Goal: Navigation & Orientation: Find specific page/section

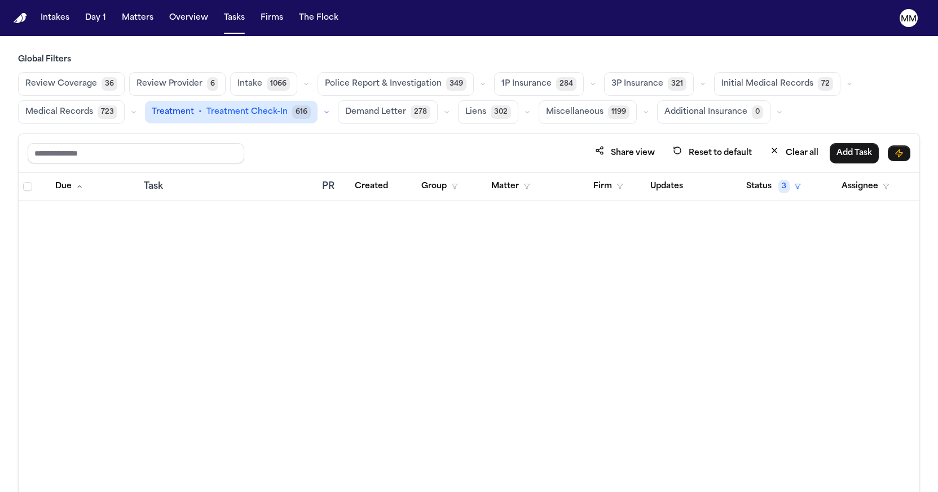
click at [323, 113] on icon "button" at bounding box center [326, 112] width 7 height 7
click at [325, 113] on icon "button" at bounding box center [326, 113] width 3 height 2
click at [306, 158] on div "Share view Reset to default Clear all Add Task" at bounding box center [469, 153] width 882 height 21
click at [323, 113] on icon "button" at bounding box center [326, 112] width 7 height 7
click at [323, 112] on icon "button" at bounding box center [326, 112] width 7 height 7
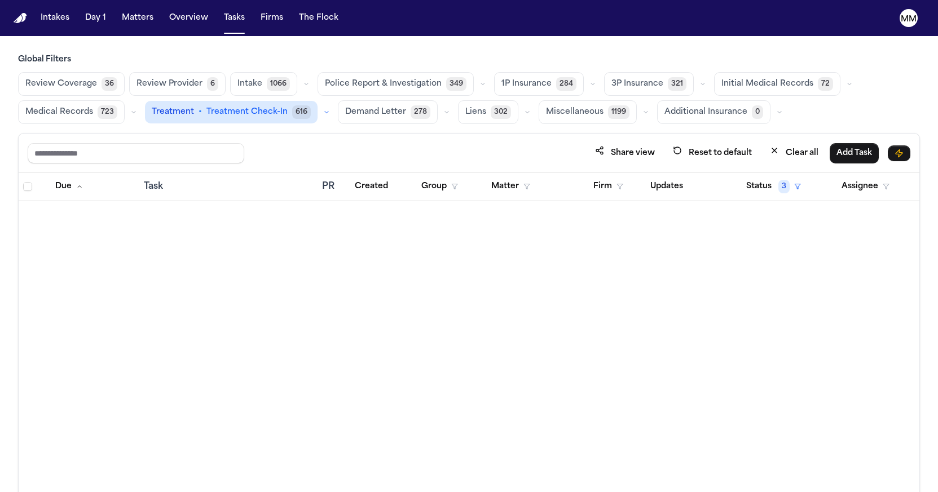
click at [227, 113] on span "Treatment Check-In" at bounding box center [246, 112] width 81 height 11
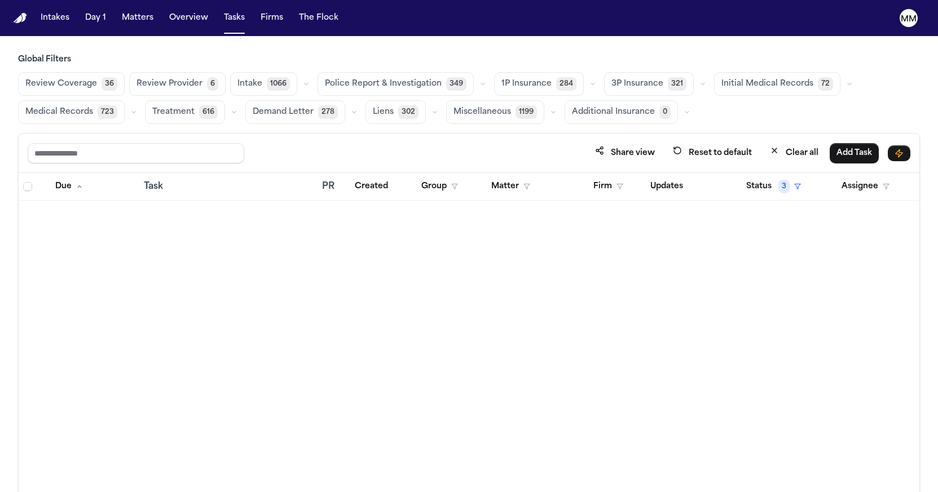
click at [240, 122] on div "Review Coverage 36 Review Provider 6 Intake 1066 Police Report & Investigation …" at bounding box center [469, 98] width 902 height 52
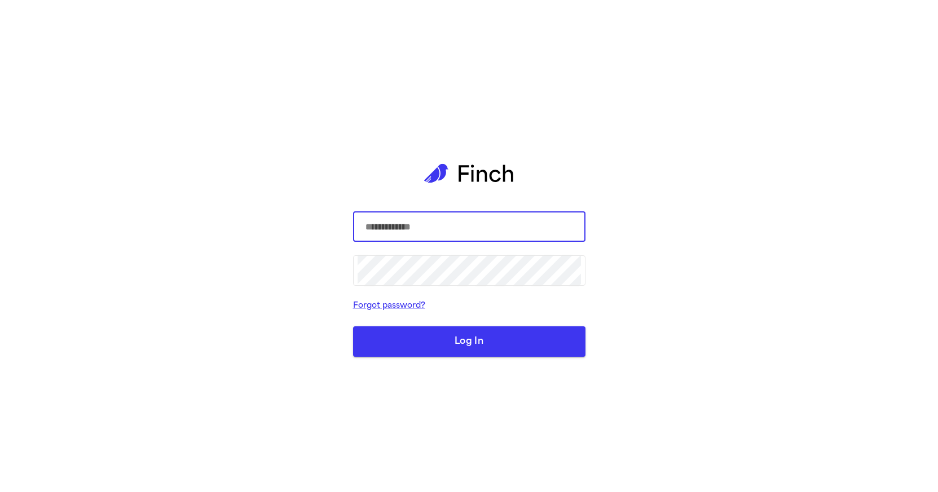
click at [281, 138] on div "​ ​ Forgot password? Log In" at bounding box center [469, 246] width 938 height 492
click at [288, 112] on div "​ ​ Forgot password? Log In" at bounding box center [469, 246] width 938 height 492
click at [273, 113] on div "​ ​ Forgot password? Log In" at bounding box center [469, 246] width 938 height 492
